Goal: Find specific page/section: Find specific page/section

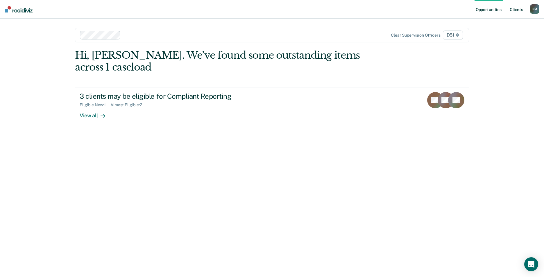
click at [514, 7] on link "Client s" at bounding box center [516, 9] width 16 height 19
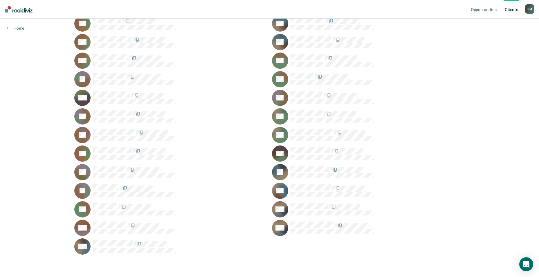
scroll to position [304, 0]
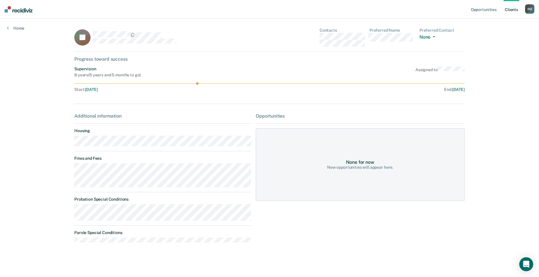
click at [511, 8] on link "Client s" at bounding box center [512, 9] width 16 height 19
